Goal: Navigation & Orientation: Find specific page/section

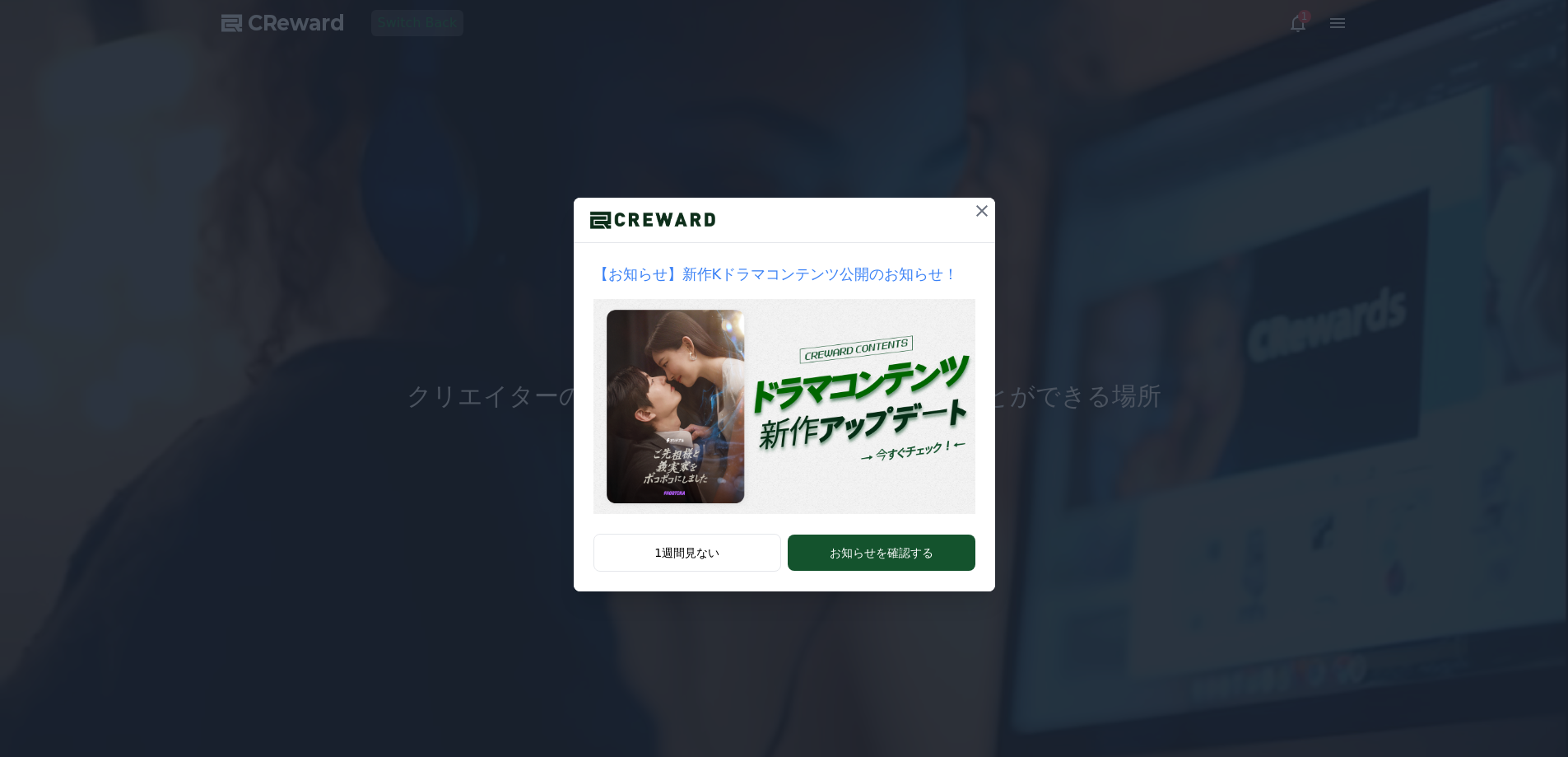
click at [983, 212] on icon at bounding box center [982, 210] width 20 height 20
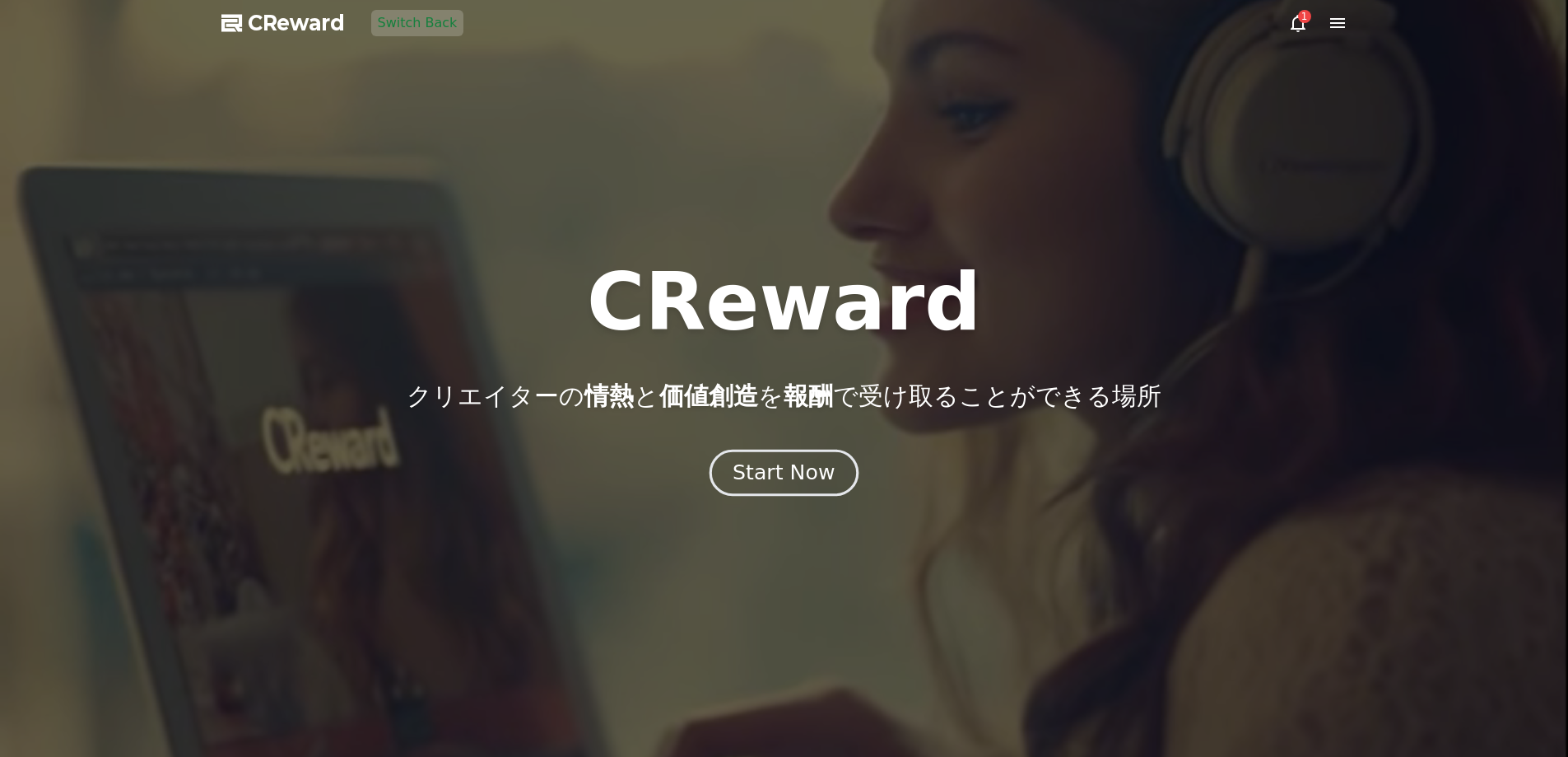
click at [763, 483] on div "Start Now" at bounding box center [784, 473] width 102 height 28
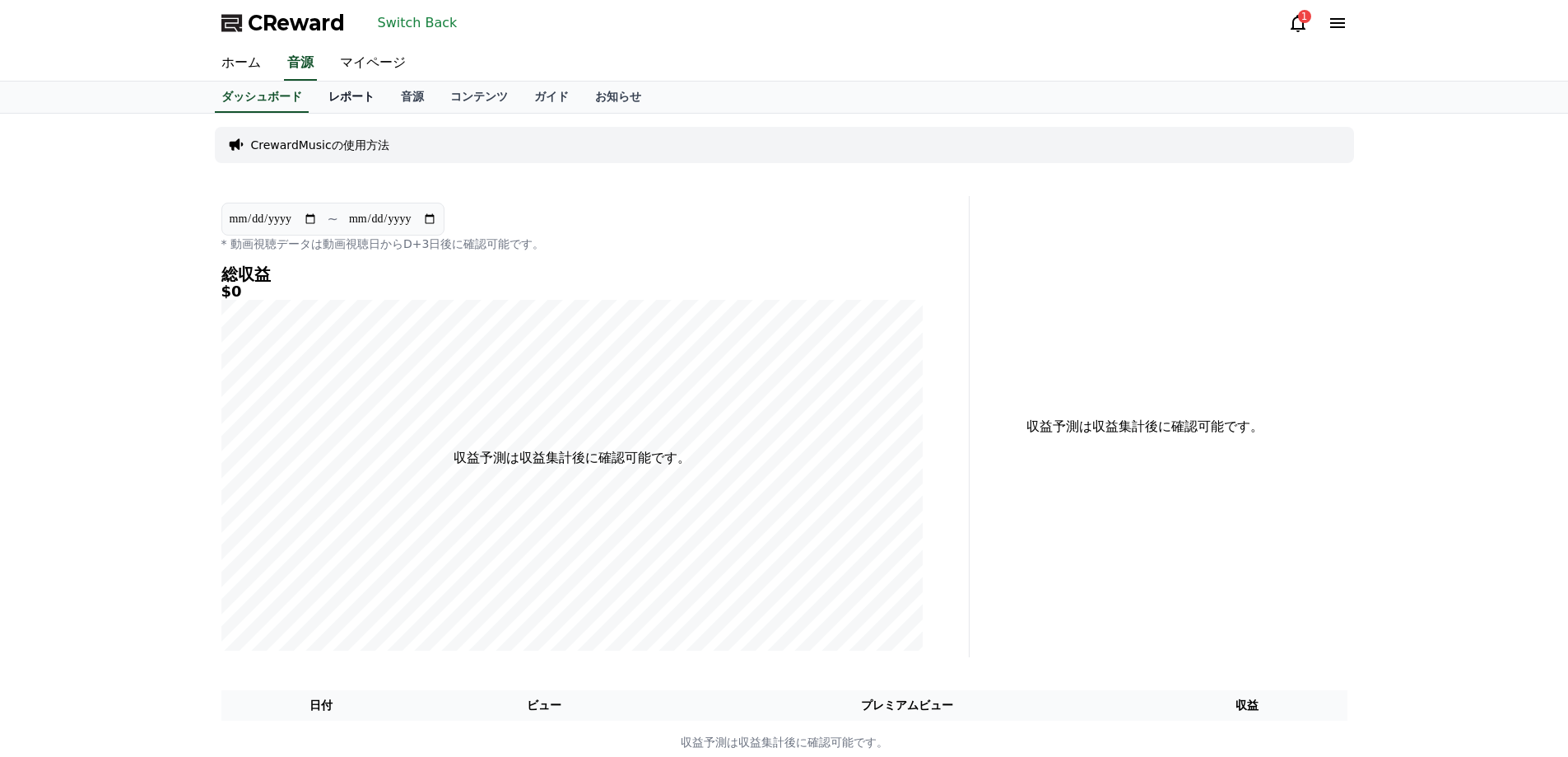
click at [356, 89] on link "レポート" at bounding box center [351, 97] width 72 height 31
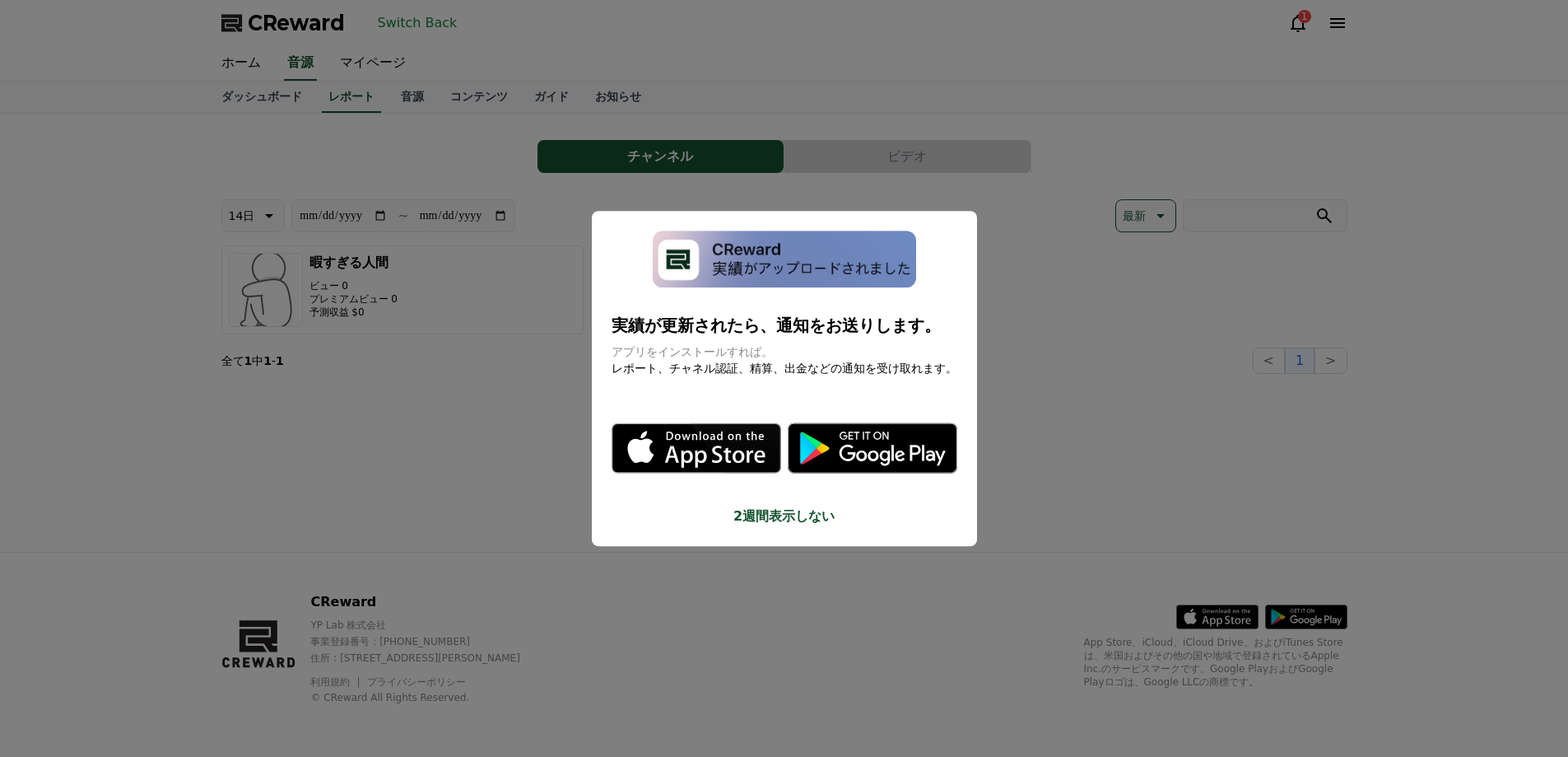
click at [448, 95] on button "close modal" at bounding box center [784, 378] width 1568 height 757
click at [462, 98] on link "コンテンツ" at bounding box center [480, 97] width 84 height 31
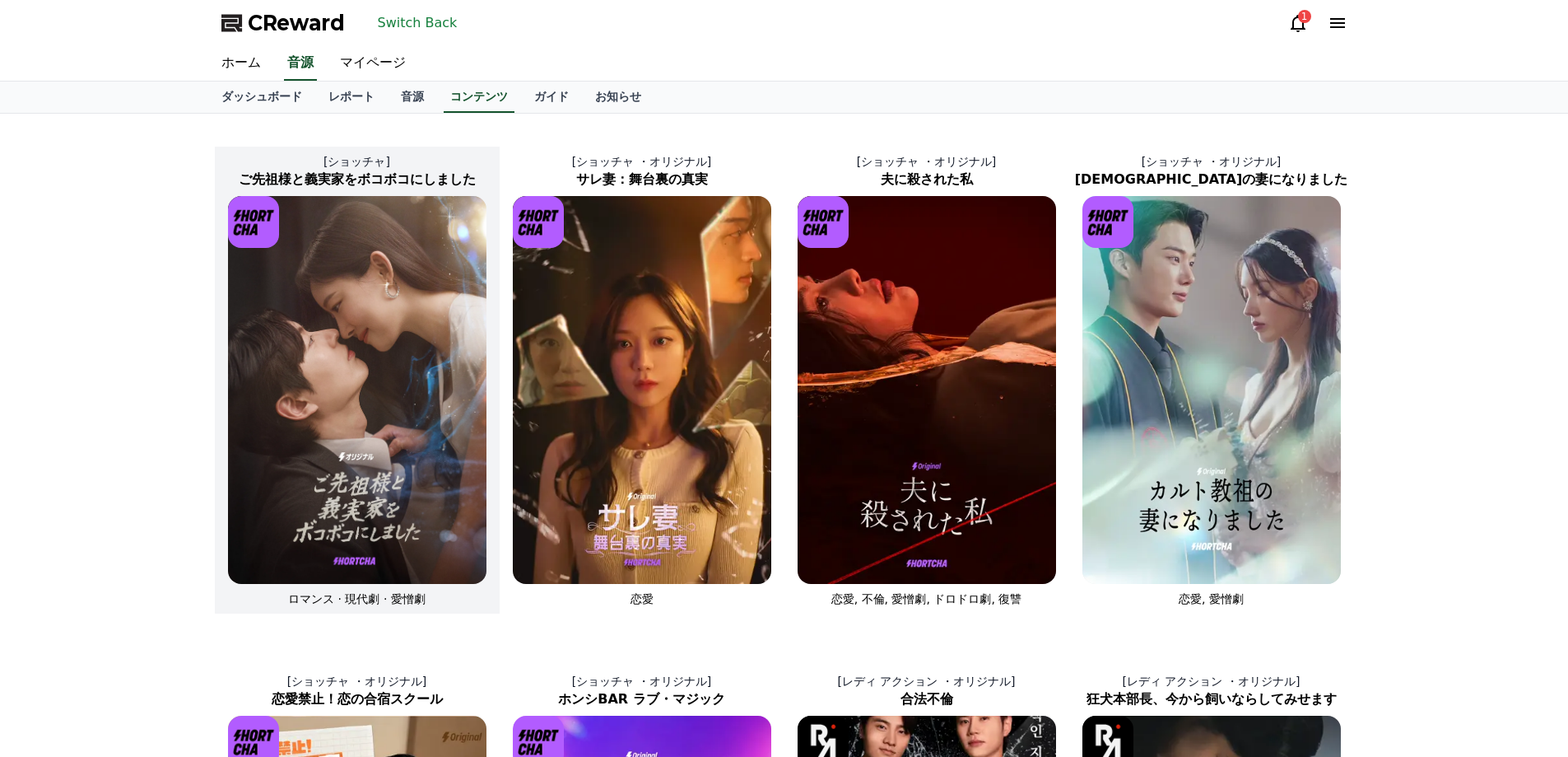
click at [369, 309] on img at bounding box center [357, 390] width 258 height 388
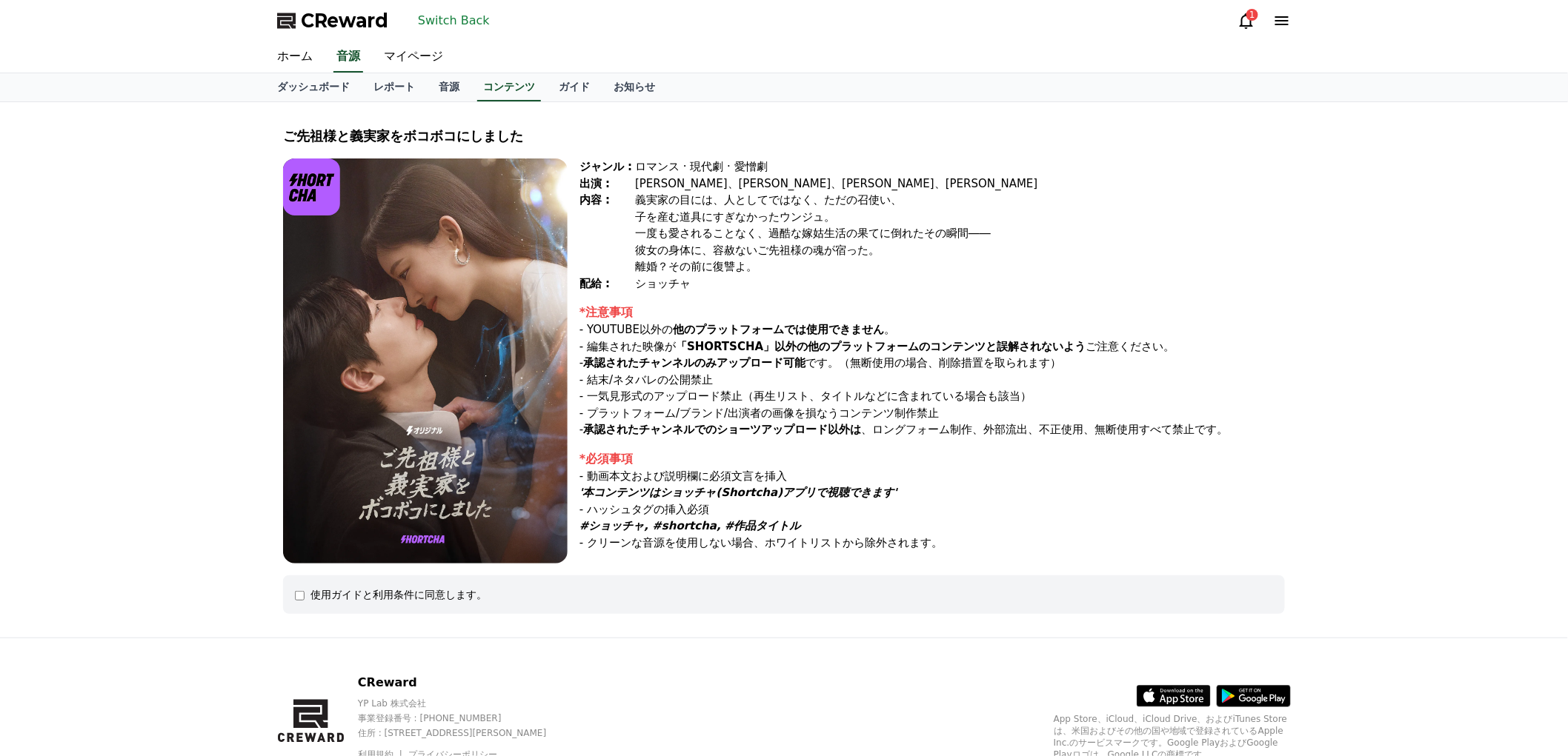
click at [457, 18] on button "Switch Back" at bounding box center [454, 20] width 84 height 24
